Goal: Information Seeking & Learning: Learn about a topic

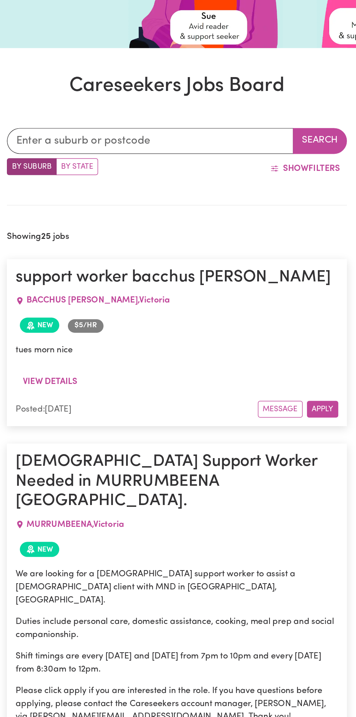
scroll to position [29, 0]
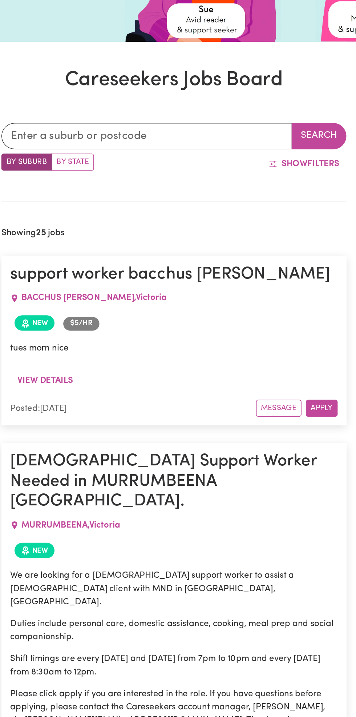
click at [89, 339] on button "View details" at bounding box center [92, 342] width 46 height 14
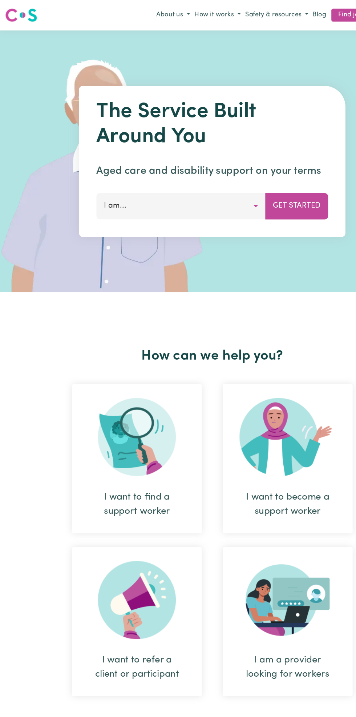
click at [278, 16] on link "Find jobs" at bounding box center [295, 12] width 35 height 11
